Goal: Information Seeking & Learning: Find specific fact

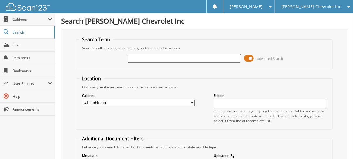
click at [319, 5] on span "[PERSON_NAME] Chevrolet Inc" at bounding box center [311, 7] width 60 height 4
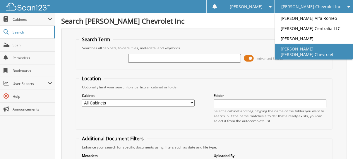
click at [322, 47] on link "[PERSON_NAME] [PERSON_NAME] Chevrolet" at bounding box center [313, 52] width 78 height 16
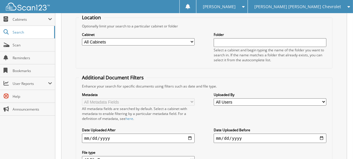
scroll to position [88, 0]
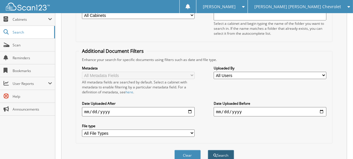
type input "[PERSON_NAME]"
click at [219, 150] on button "Search" at bounding box center [221, 155] width 26 height 11
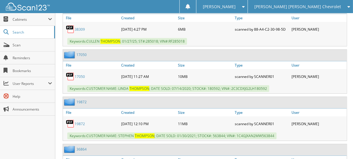
scroll to position [1666, 0]
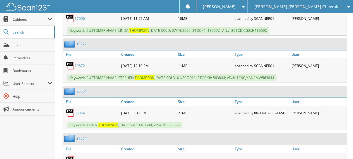
click at [79, 111] on link "3 6 8 6 4" at bounding box center [80, 113] width 10 height 5
click at [80, 111] on link "3 6 8 6 4" at bounding box center [80, 113] width 10 height 5
